Goal: Download file/media

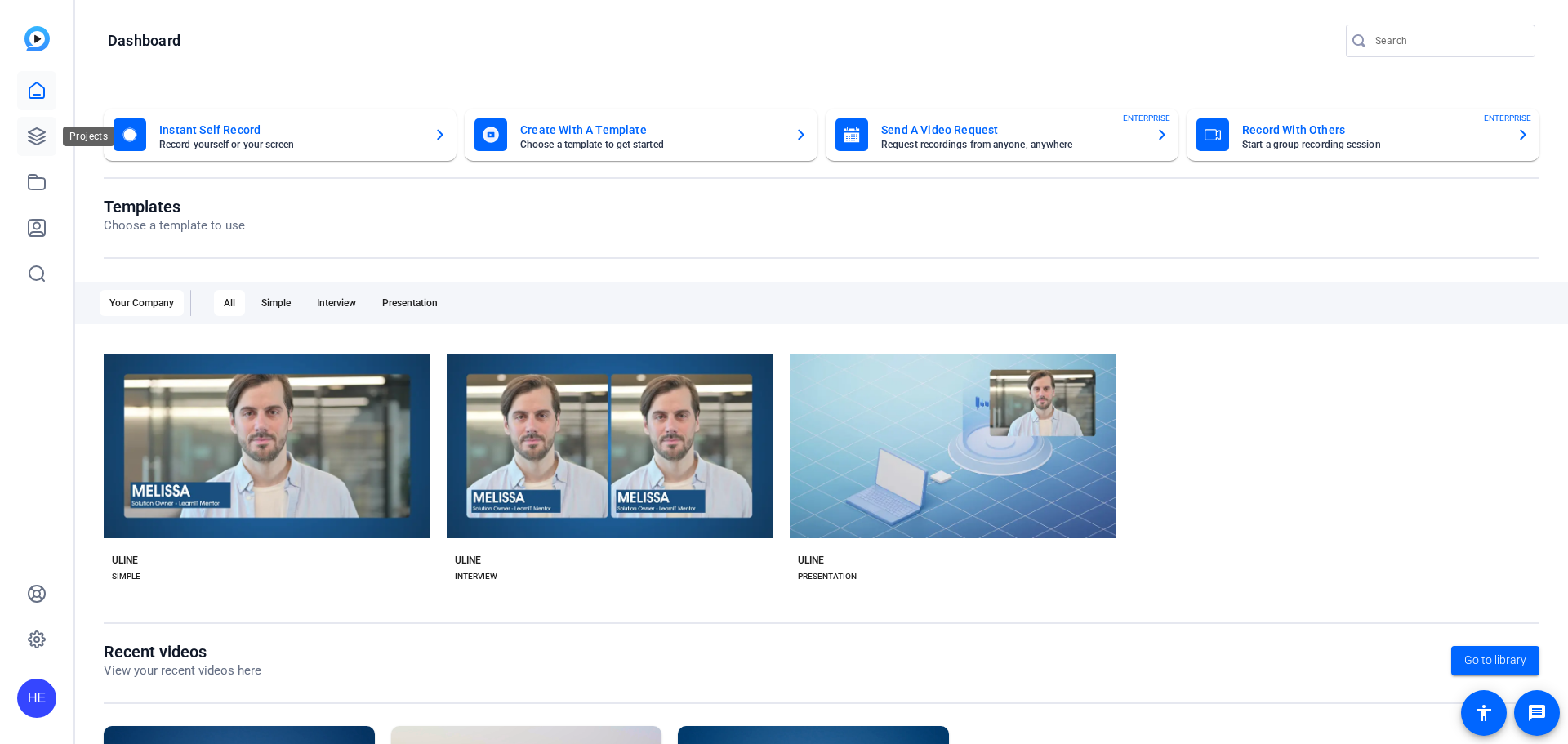
click at [39, 134] on icon at bounding box center [37, 137] width 20 height 20
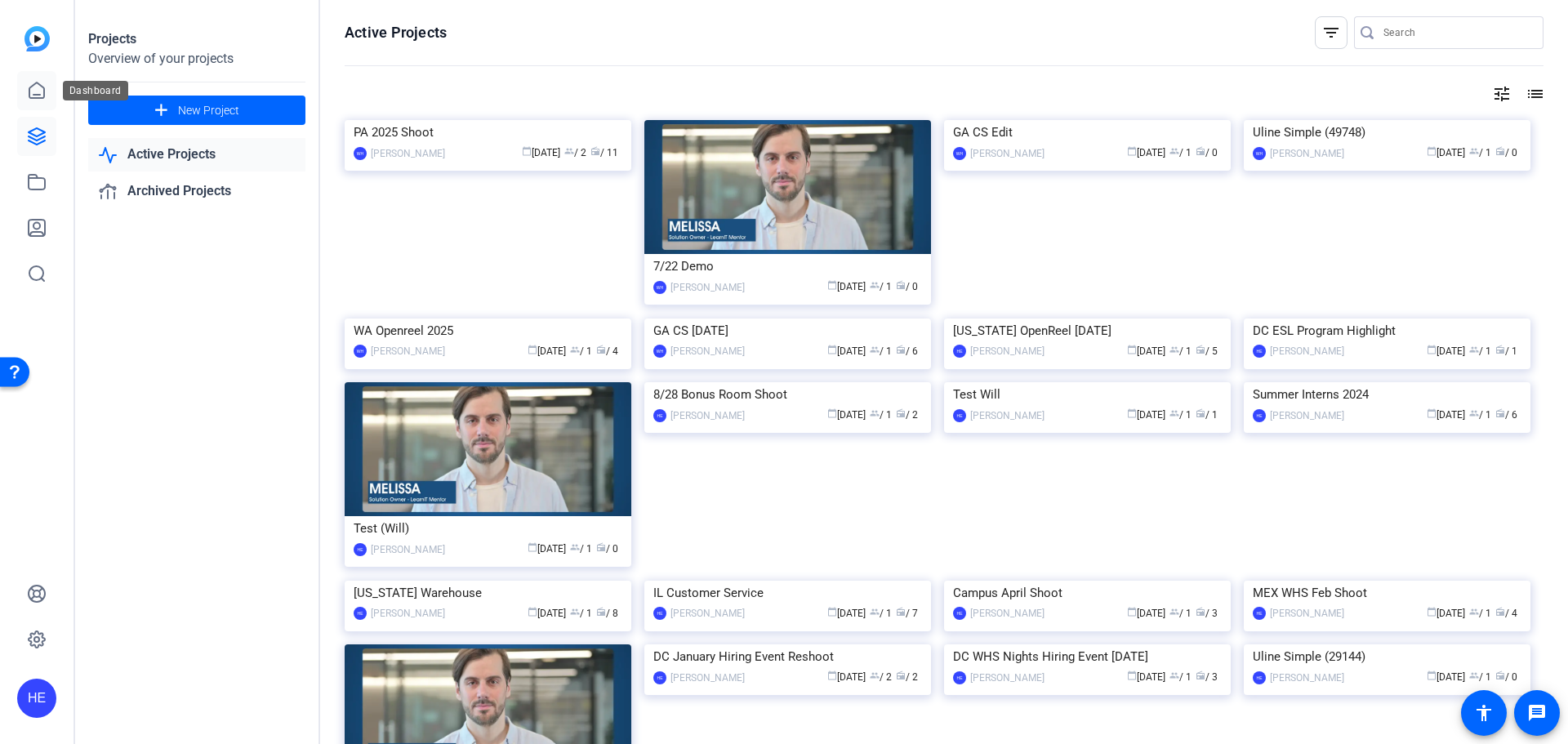
click at [37, 86] on icon at bounding box center [37, 91] width 20 height 20
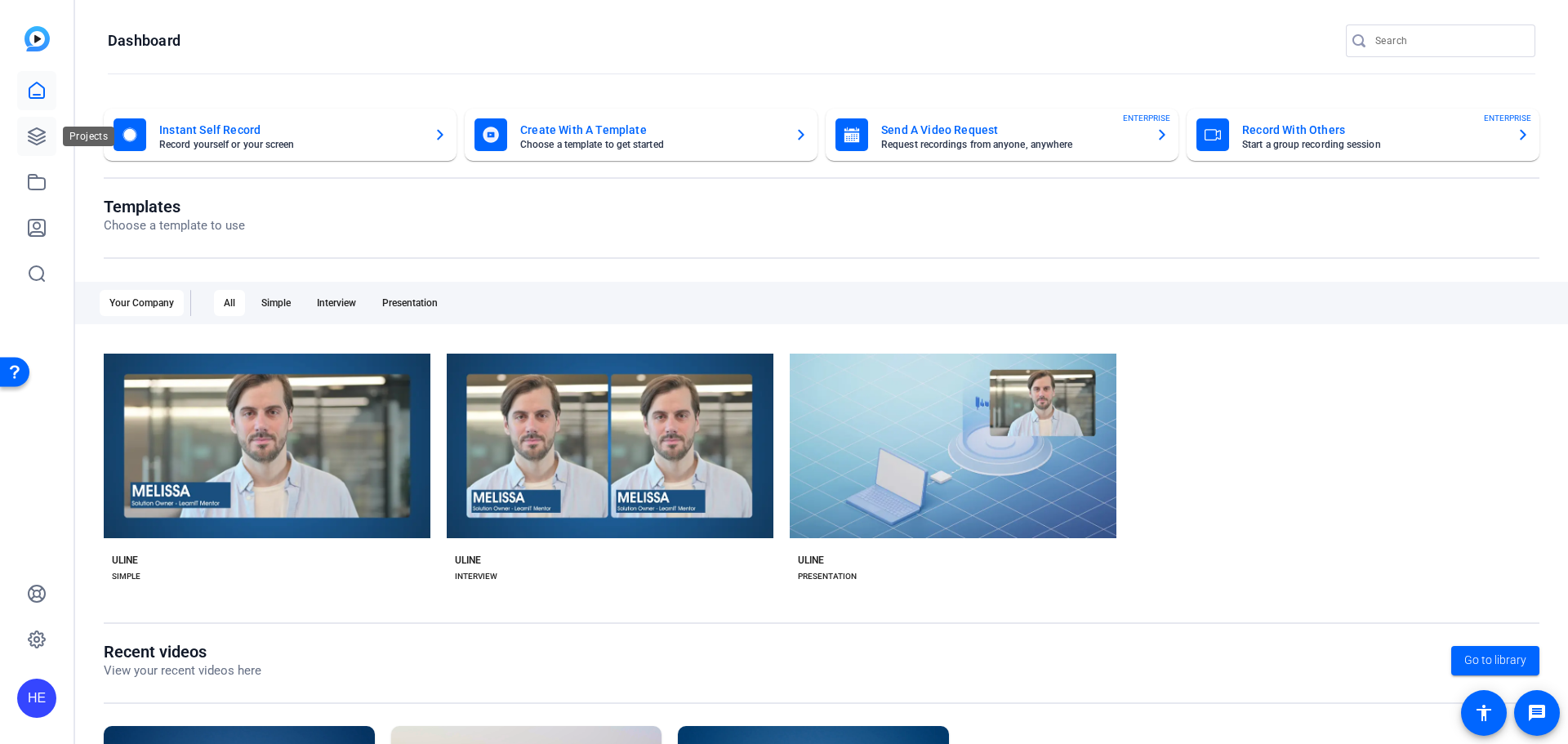
click at [41, 138] on icon at bounding box center [37, 136] width 16 height 16
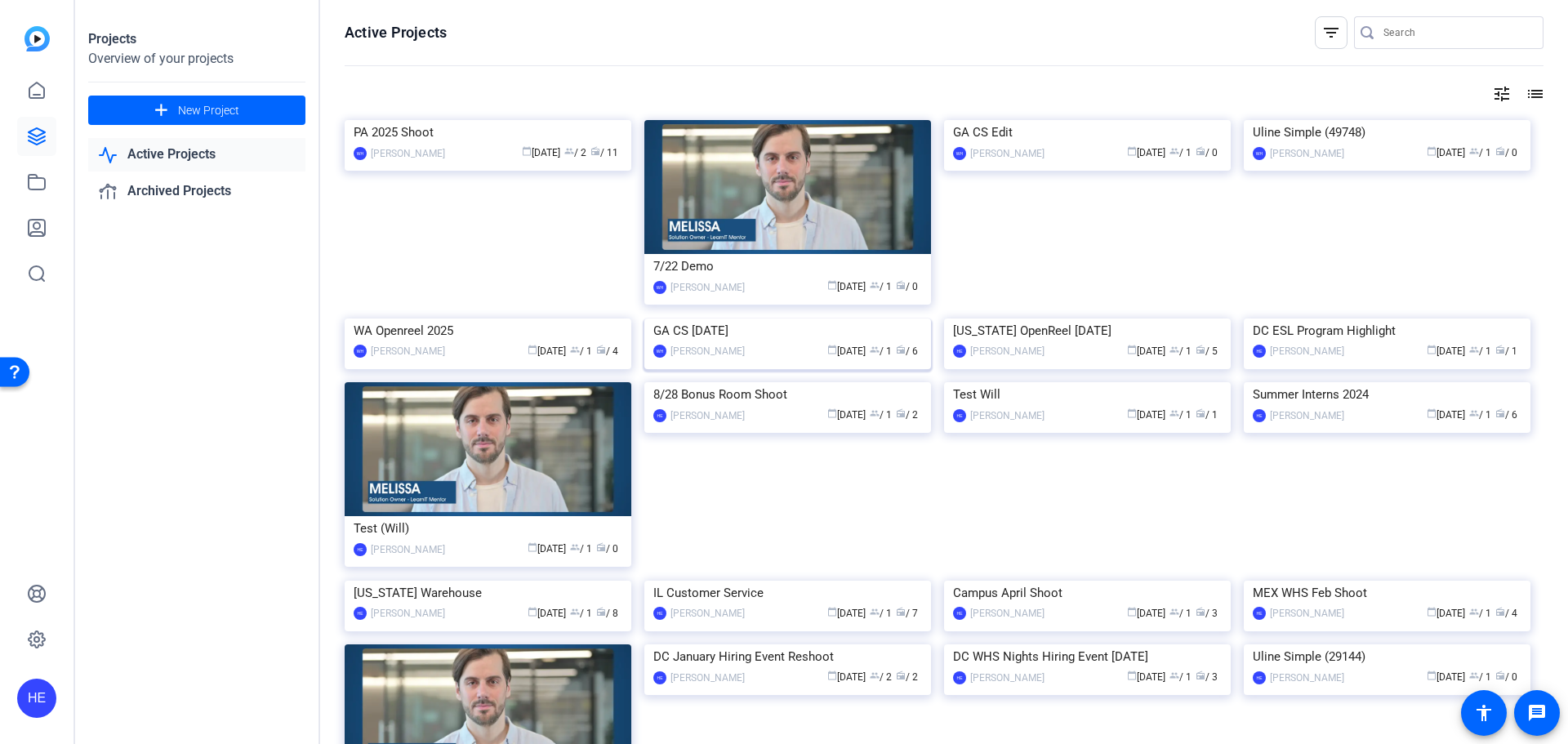
click at [745, 319] on img at bounding box center [787, 319] width 287 height 0
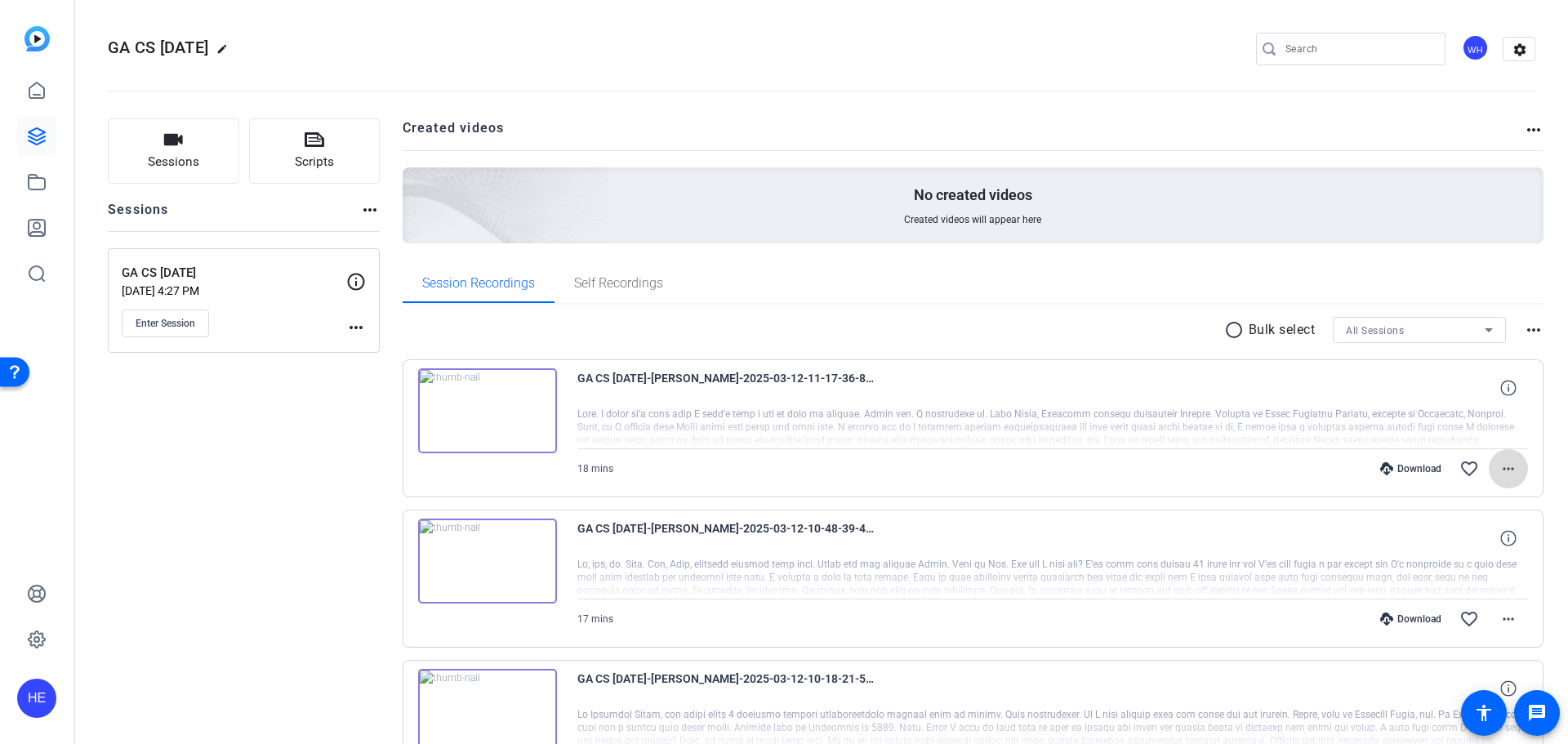
click at [1507, 467] on mat-icon "more_horiz" at bounding box center [1508, 469] width 20 height 20
click at [1495, 467] on div at bounding box center [784, 372] width 1568 height 744
click at [1508, 463] on mat-icon "more_horiz" at bounding box center [1508, 469] width 20 height 20
click at [1474, 623] on span "Download Transcript" at bounding box center [1458, 626] width 98 height 20
